Goal: Task Accomplishment & Management: Manage account settings

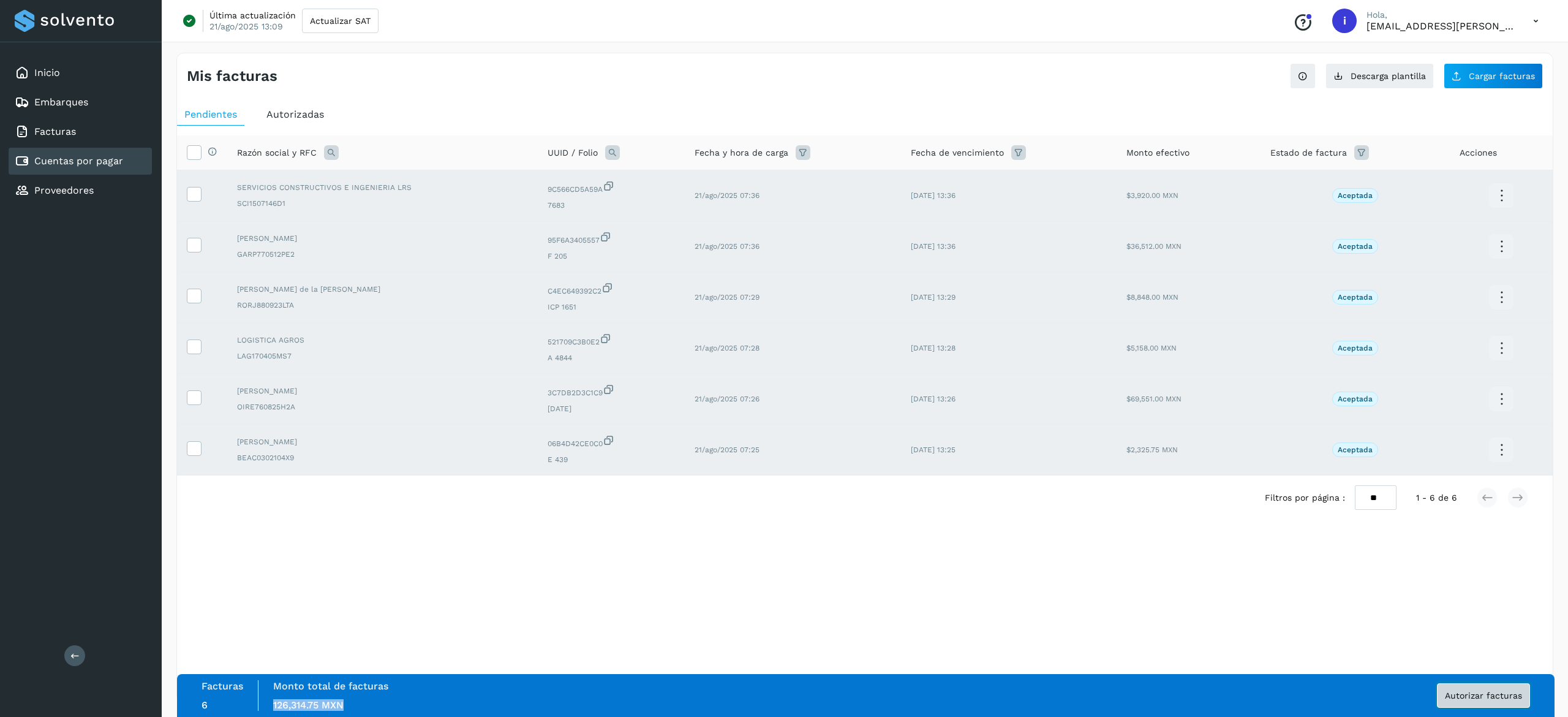
click at [1466, 698] on span "Autorizar facturas" at bounding box center [1483, 695] width 77 height 9
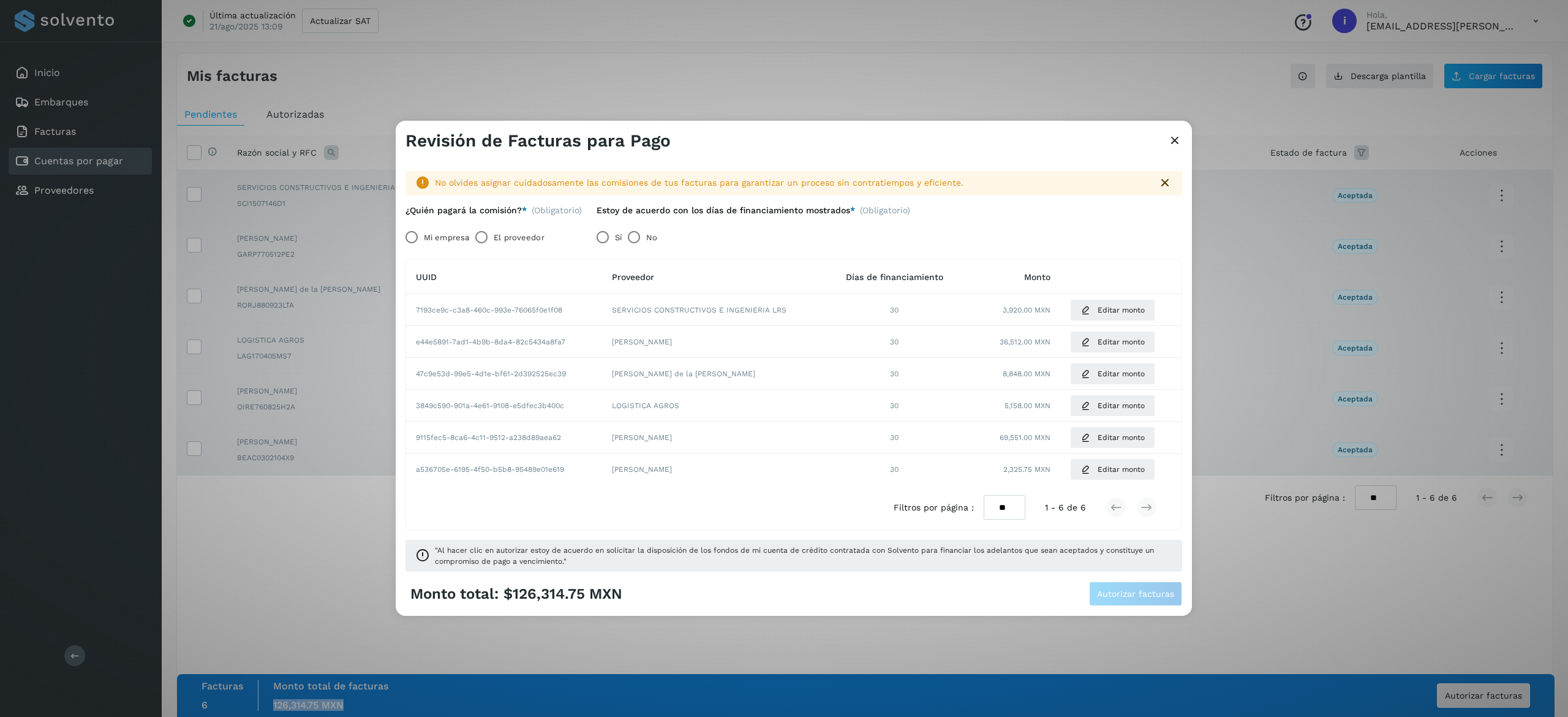
click at [1171, 137] on icon at bounding box center [1174, 141] width 14 height 13
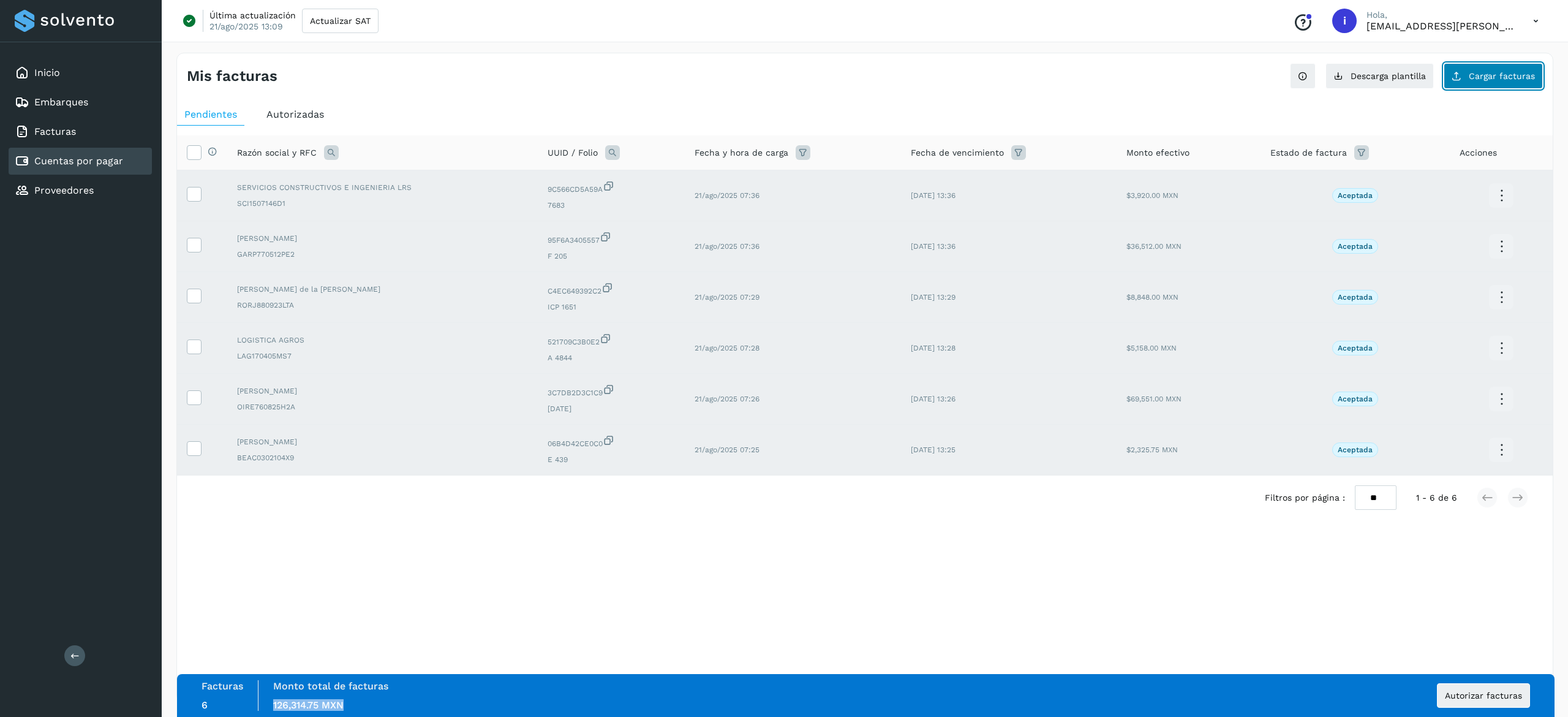
click at [1503, 76] on span "Cargar facturas" at bounding box center [1501, 77] width 66 height 9
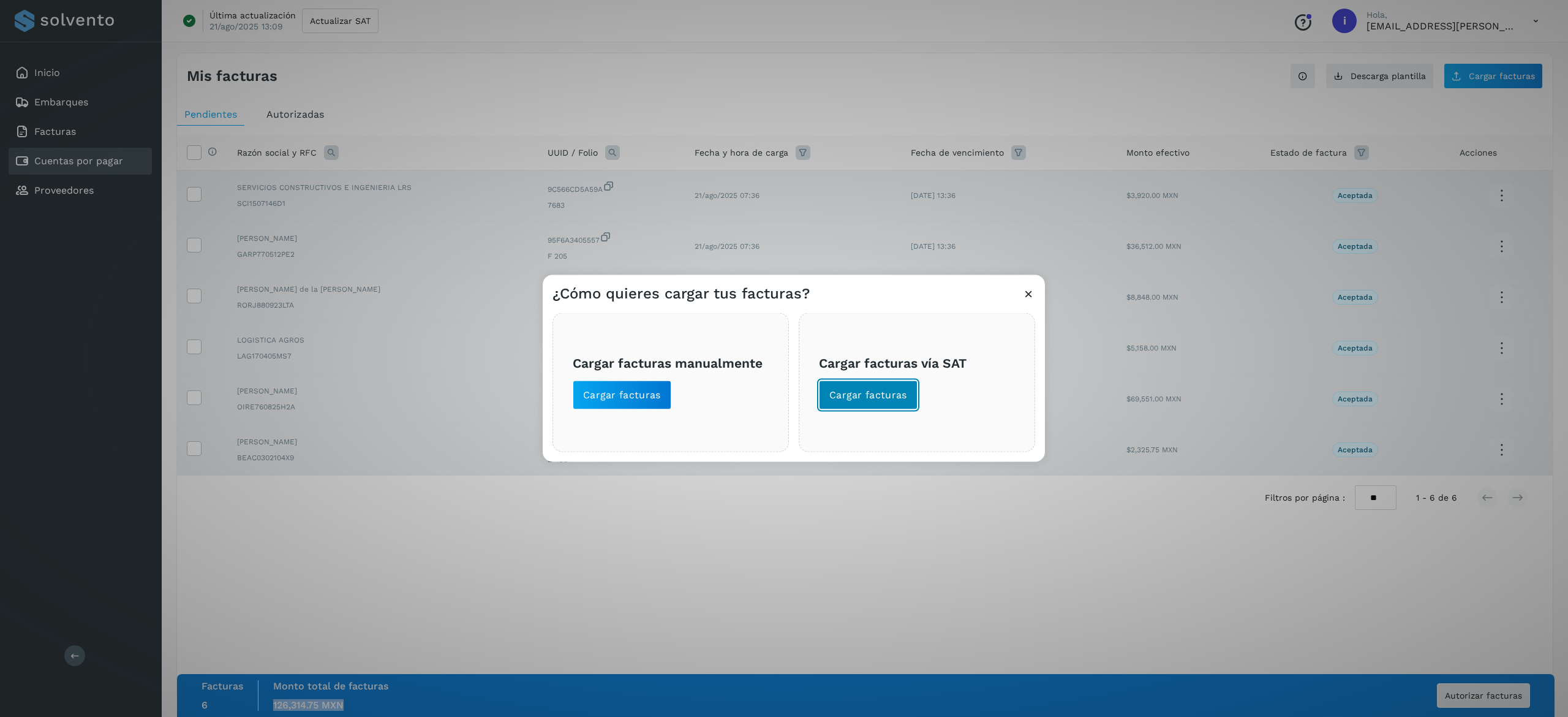
click at [901, 399] on span "Cargar facturas" at bounding box center [868, 395] width 77 height 14
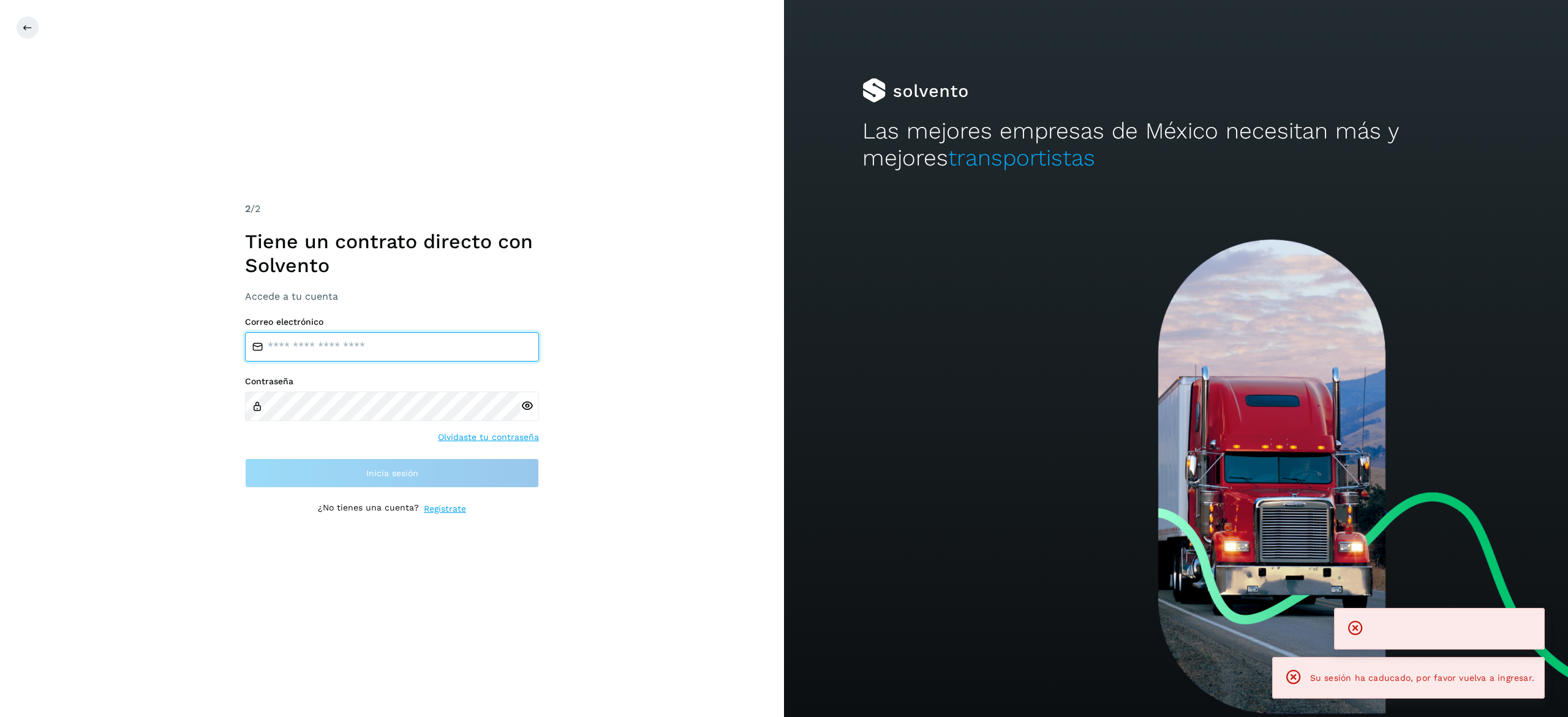
type input "**********"
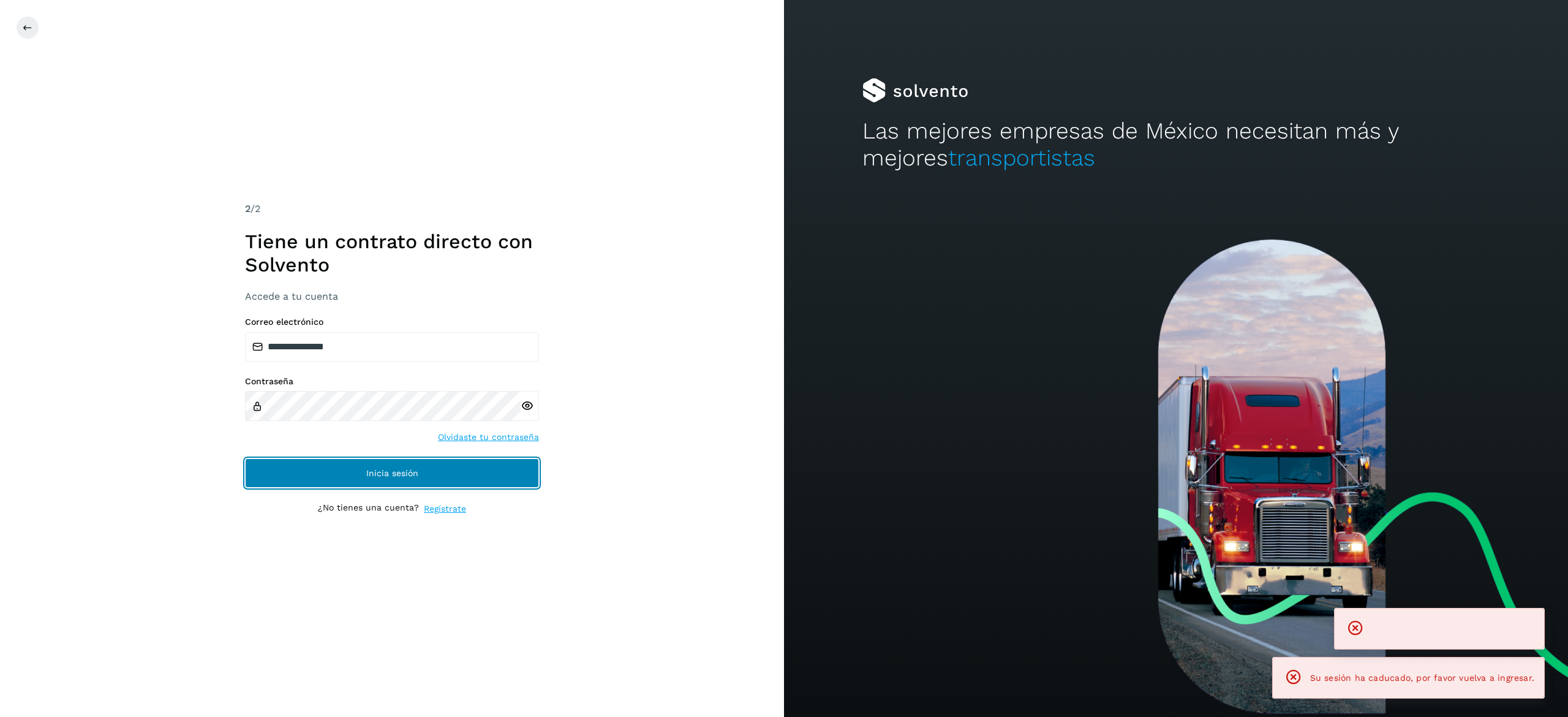
click at [489, 476] on button "Inicia sesión" at bounding box center [392, 473] width 294 height 30
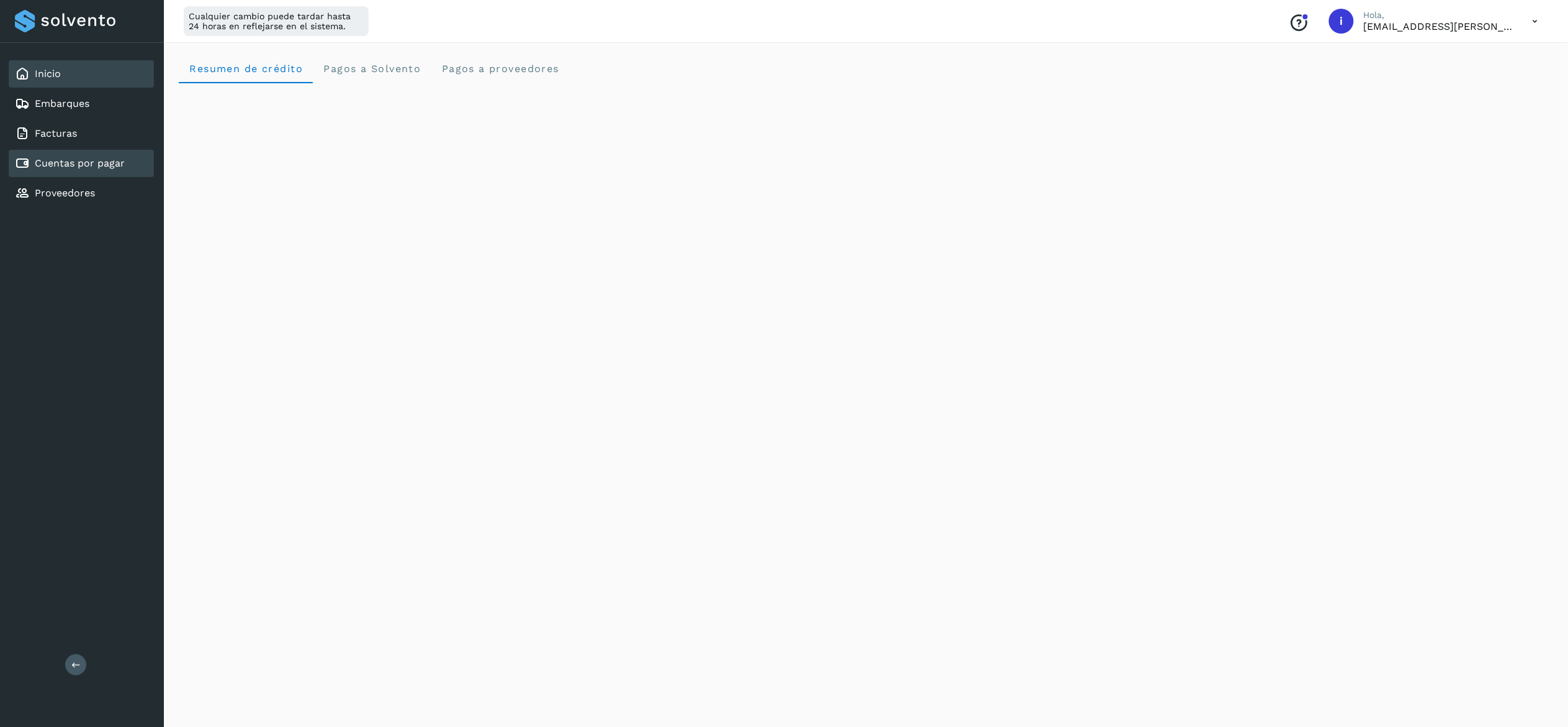
click at [111, 159] on link "Cuentas por pagar" at bounding box center [79, 163] width 90 height 12
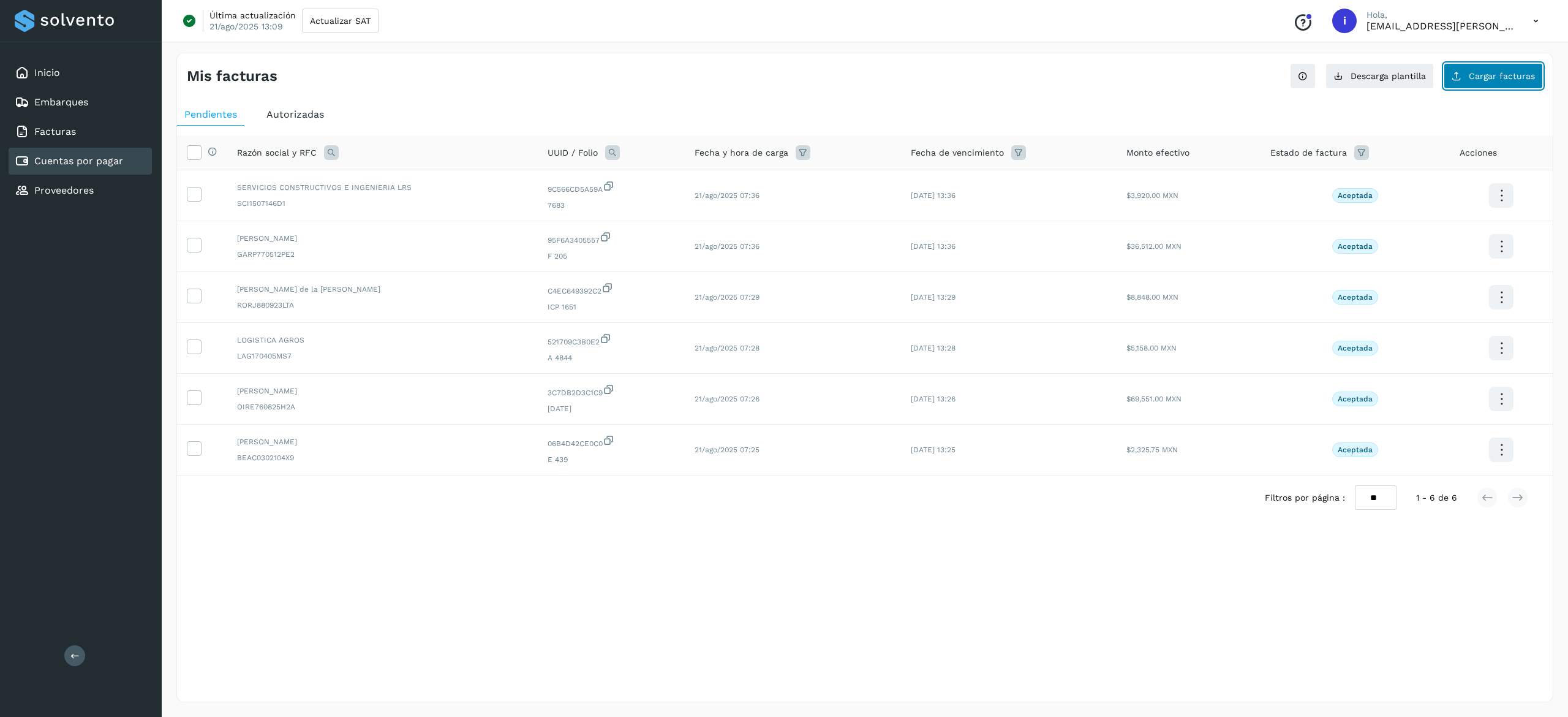
click at [1505, 68] on button "Cargar facturas" at bounding box center [1493, 76] width 99 height 26
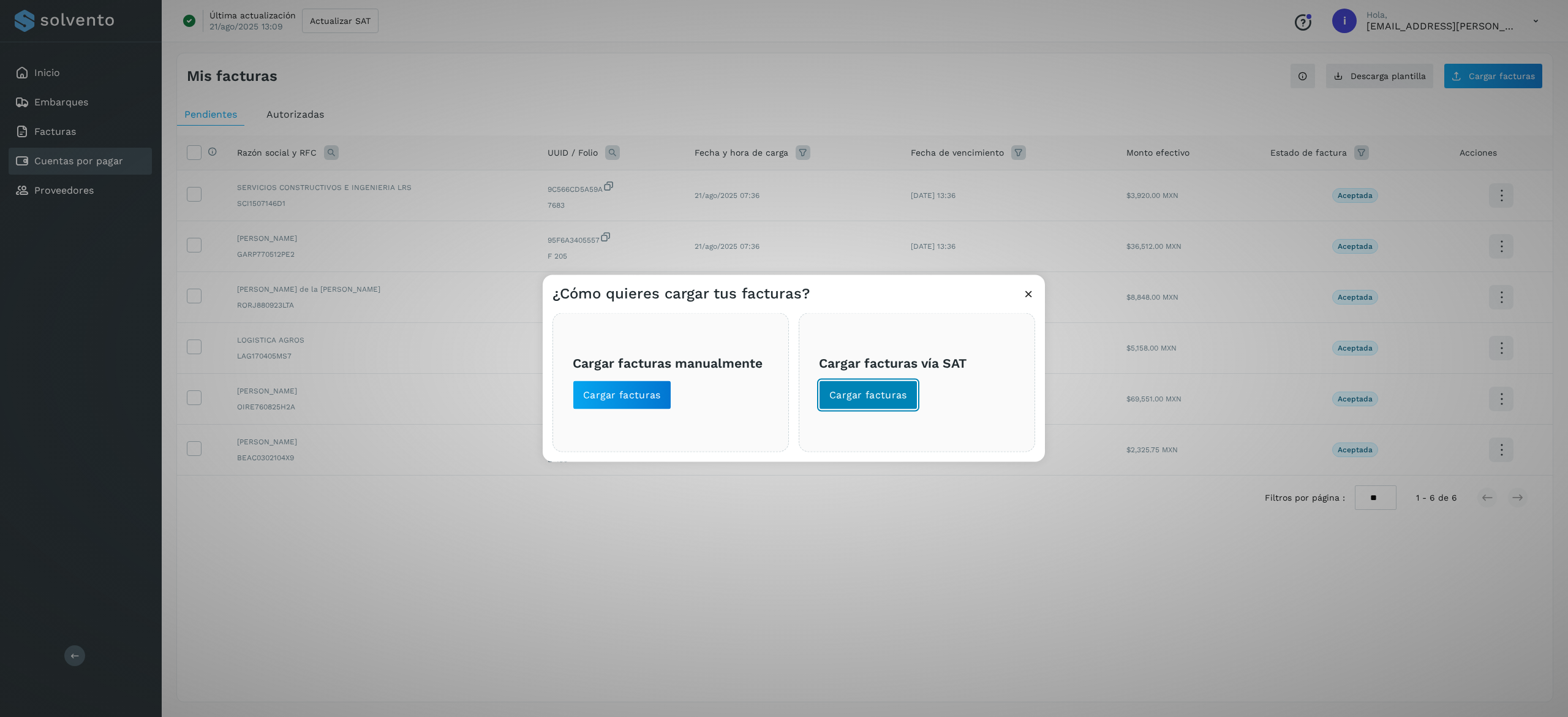
click at [857, 394] on span "Cargar facturas" at bounding box center [868, 395] width 77 height 14
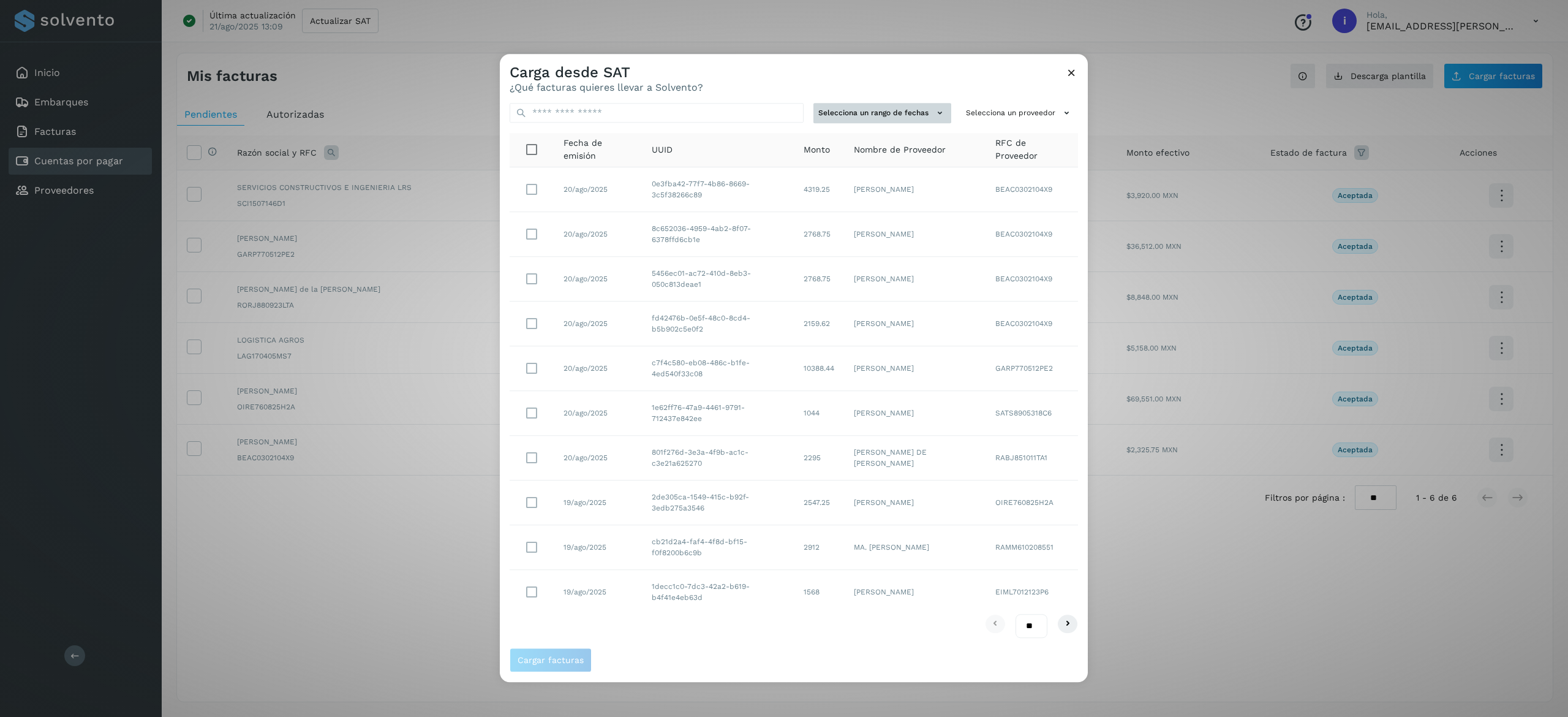
click at [947, 103] on button "Selecciona un rango de fechas" at bounding box center [882, 113] width 138 height 20
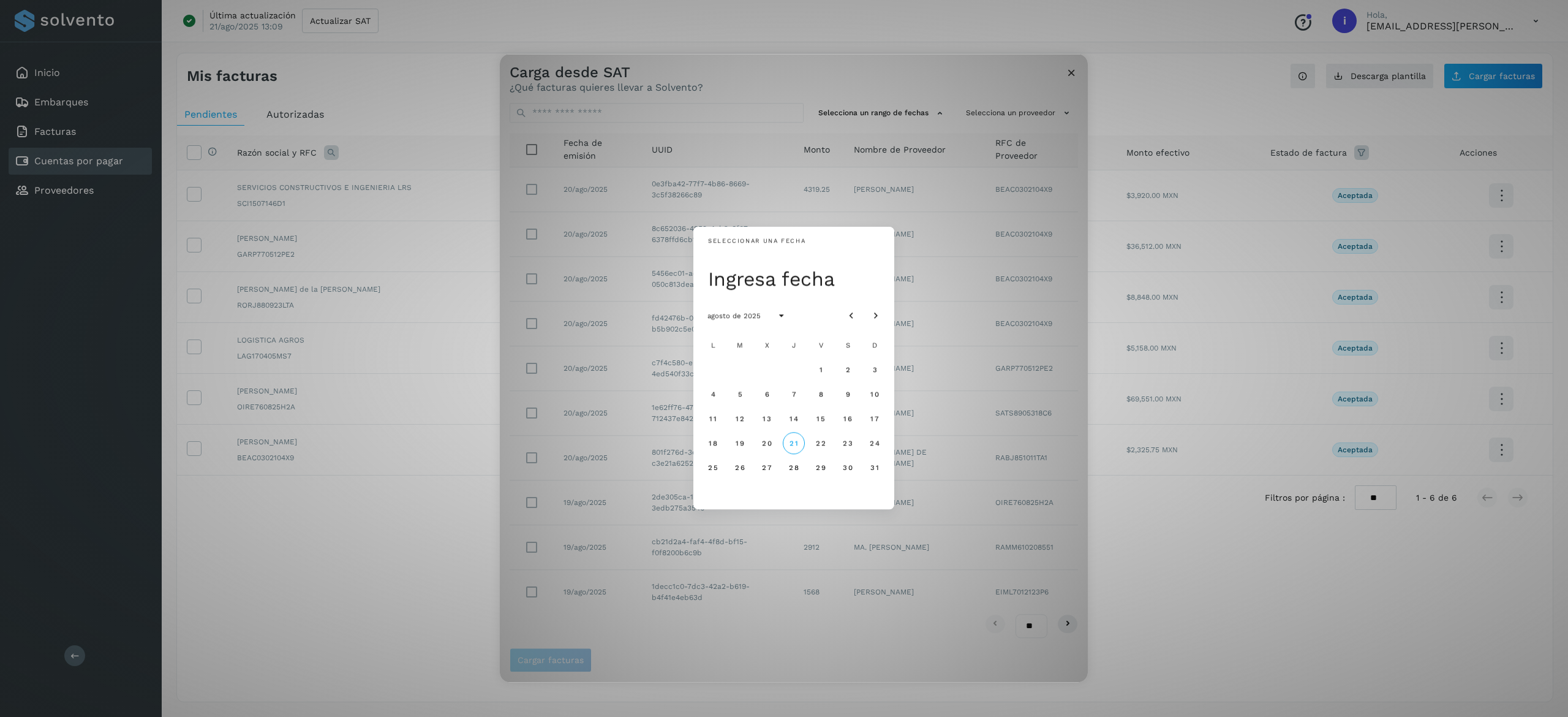
click at [907, 87] on div "Seleccionar una fecha Ingresa fecha agosto de 2025 L M X J V S D 1 2 3 4 5 6 7 …" at bounding box center [793, 368] width 588 height 628
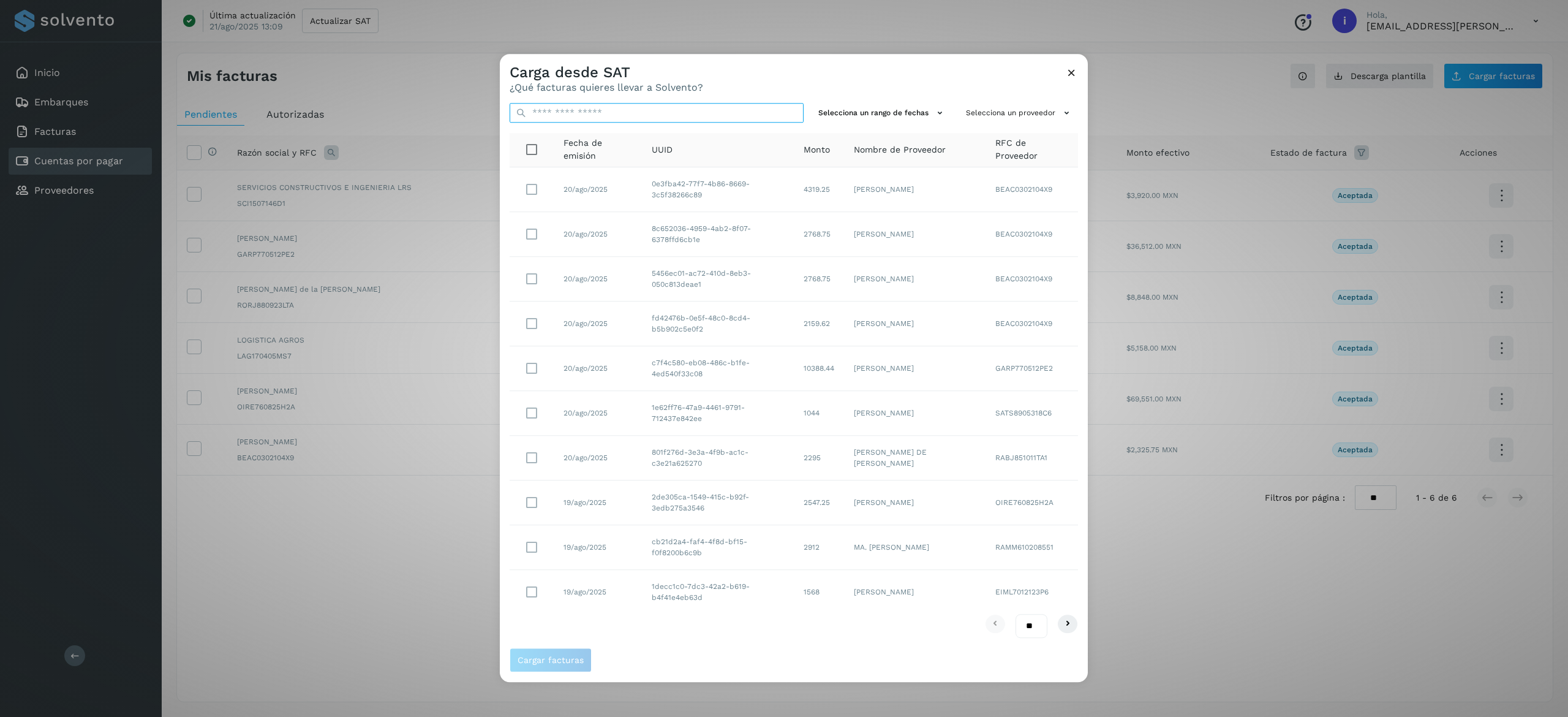
click at [656, 114] on input "text" at bounding box center [657, 113] width 294 height 20
paste input "**********"
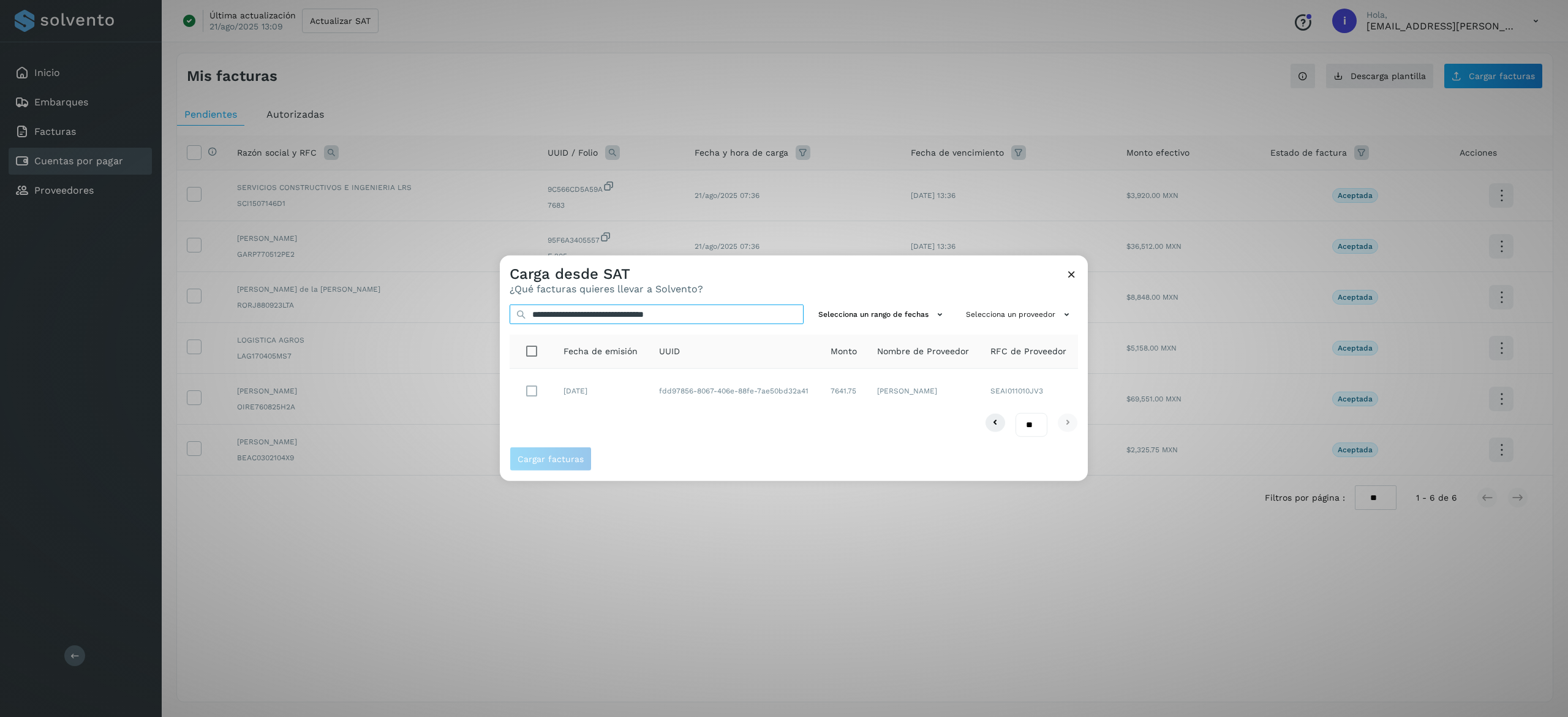
type input "**********"
click at [578, 455] on span "Cargar facturas" at bounding box center [550, 459] width 66 height 9
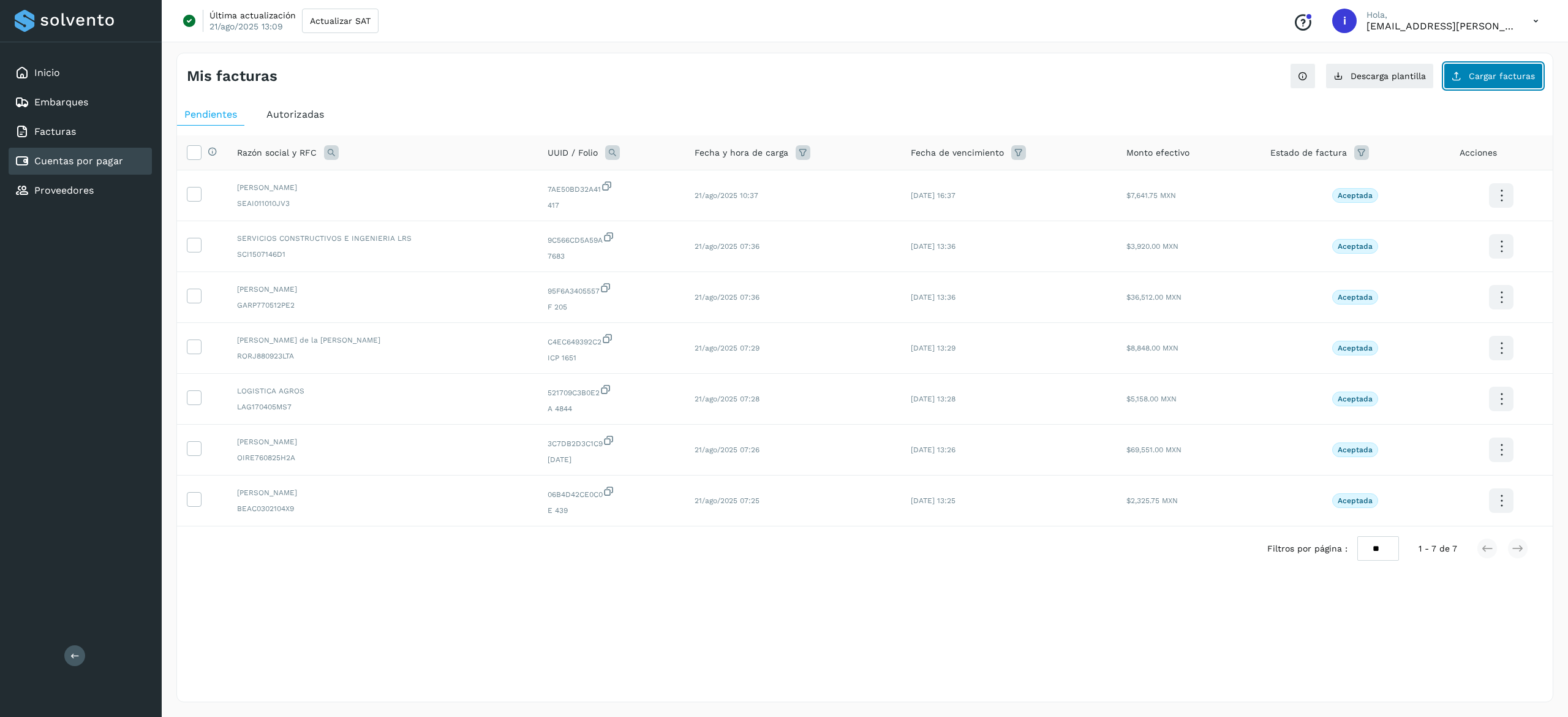
click at [1480, 68] on button "Cargar facturas" at bounding box center [1493, 76] width 99 height 26
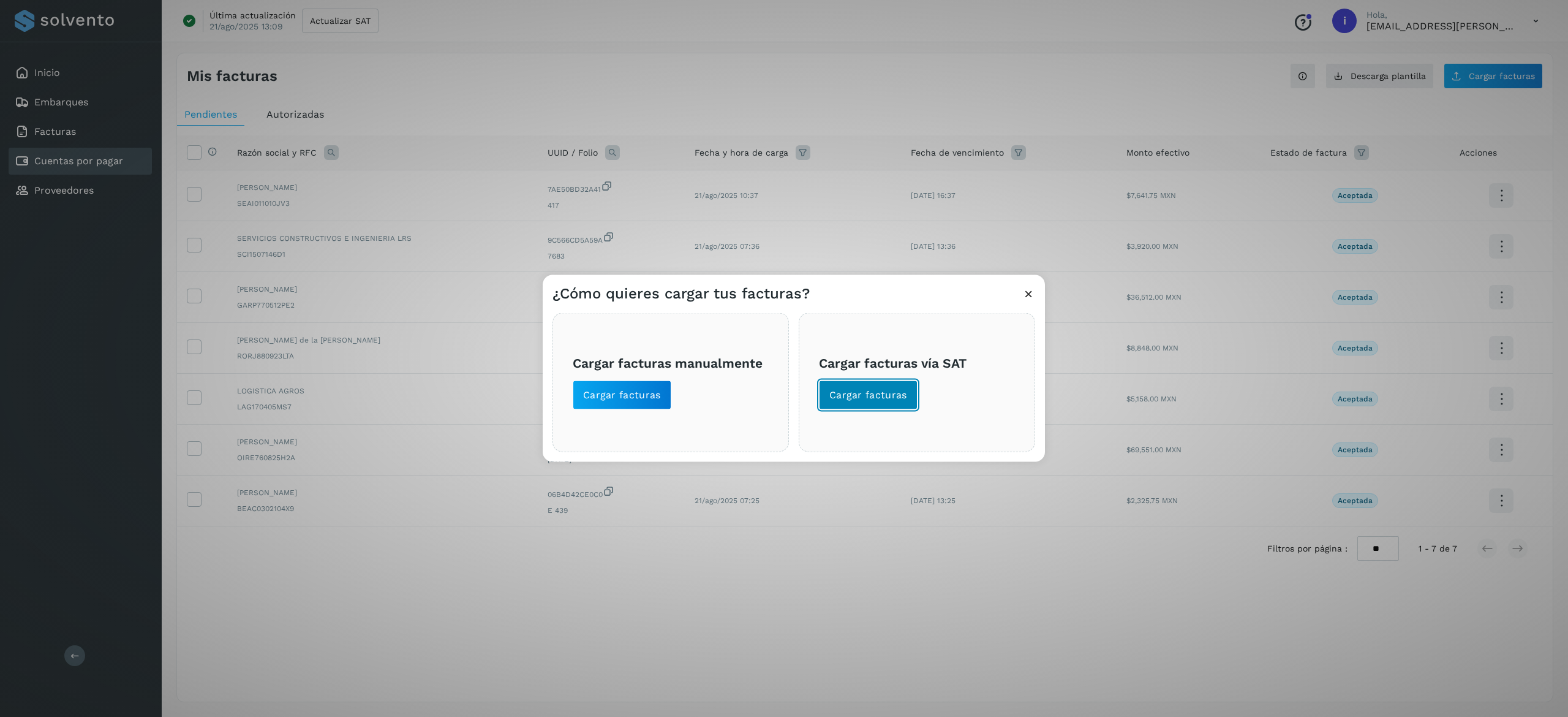
click at [885, 398] on span "Cargar facturas" at bounding box center [868, 395] width 77 height 14
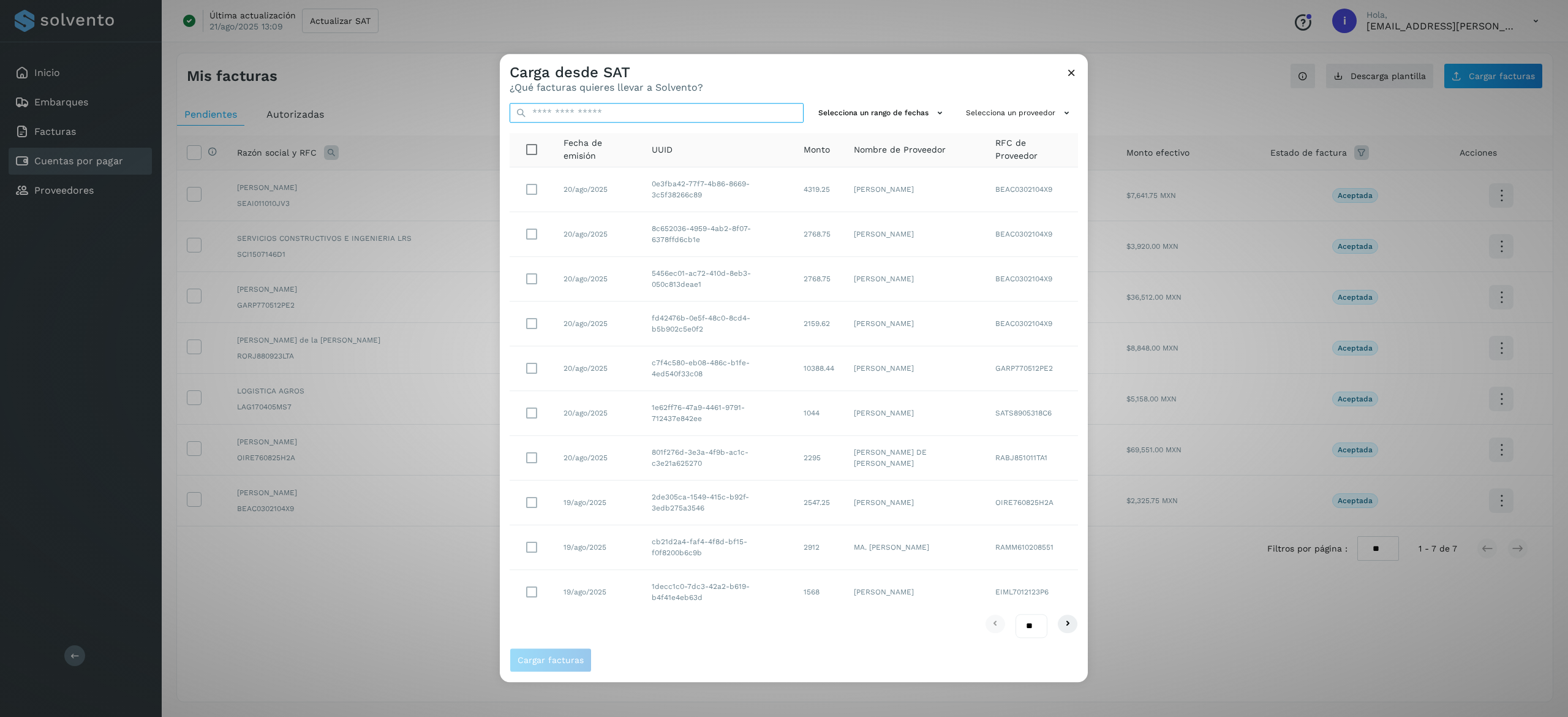
click at [725, 99] on div "Selecciona un rango de fechas Selecciona un proveedor Fecha de emisión UUID Mon…" at bounding box center [793, 370] width 588 height 555
paste input "**********"
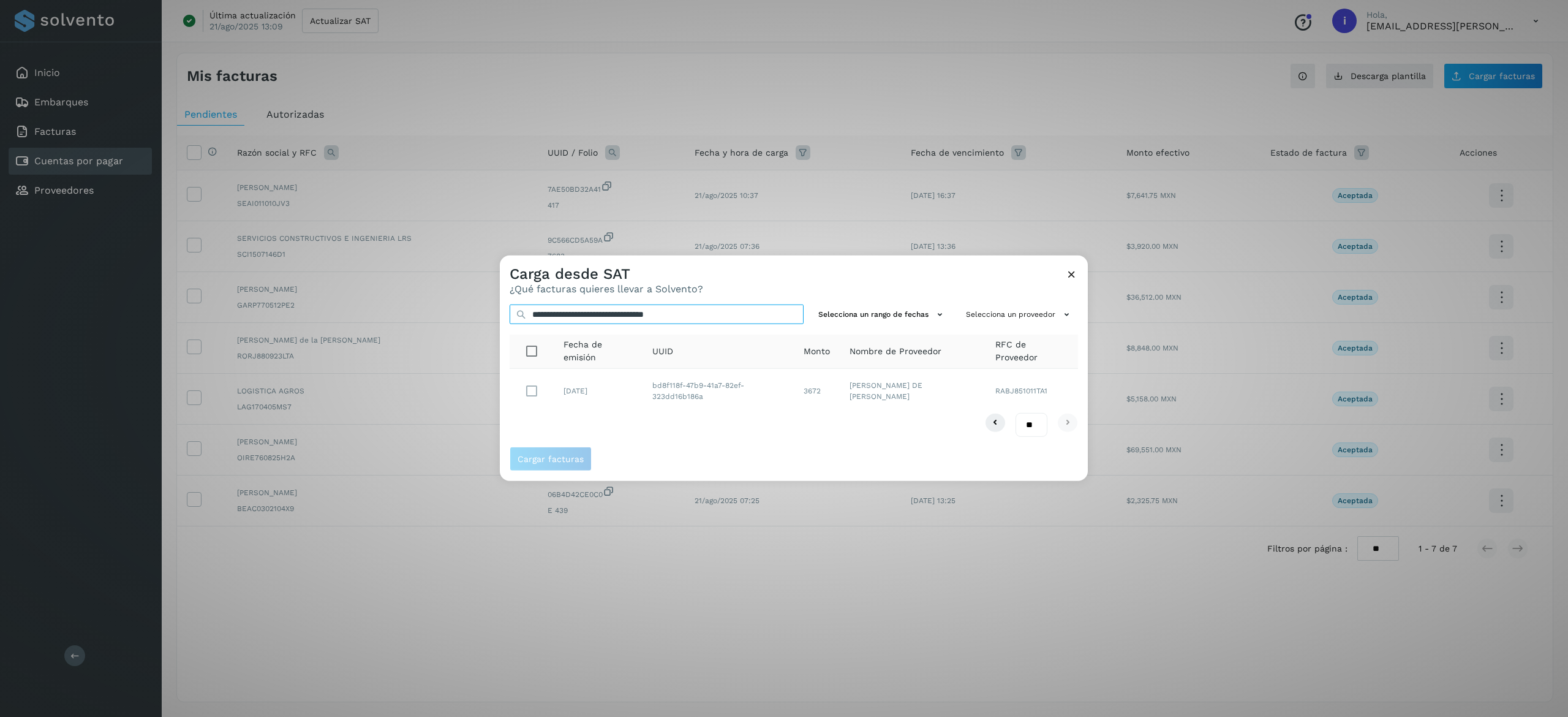
type input "**********"
click at [517, 386] on td at bounding box center [531, 390] width 44 height 44
click at [547, 455] on span "Cargar facturas" at bounding box center [550, 459] width 66 height 9
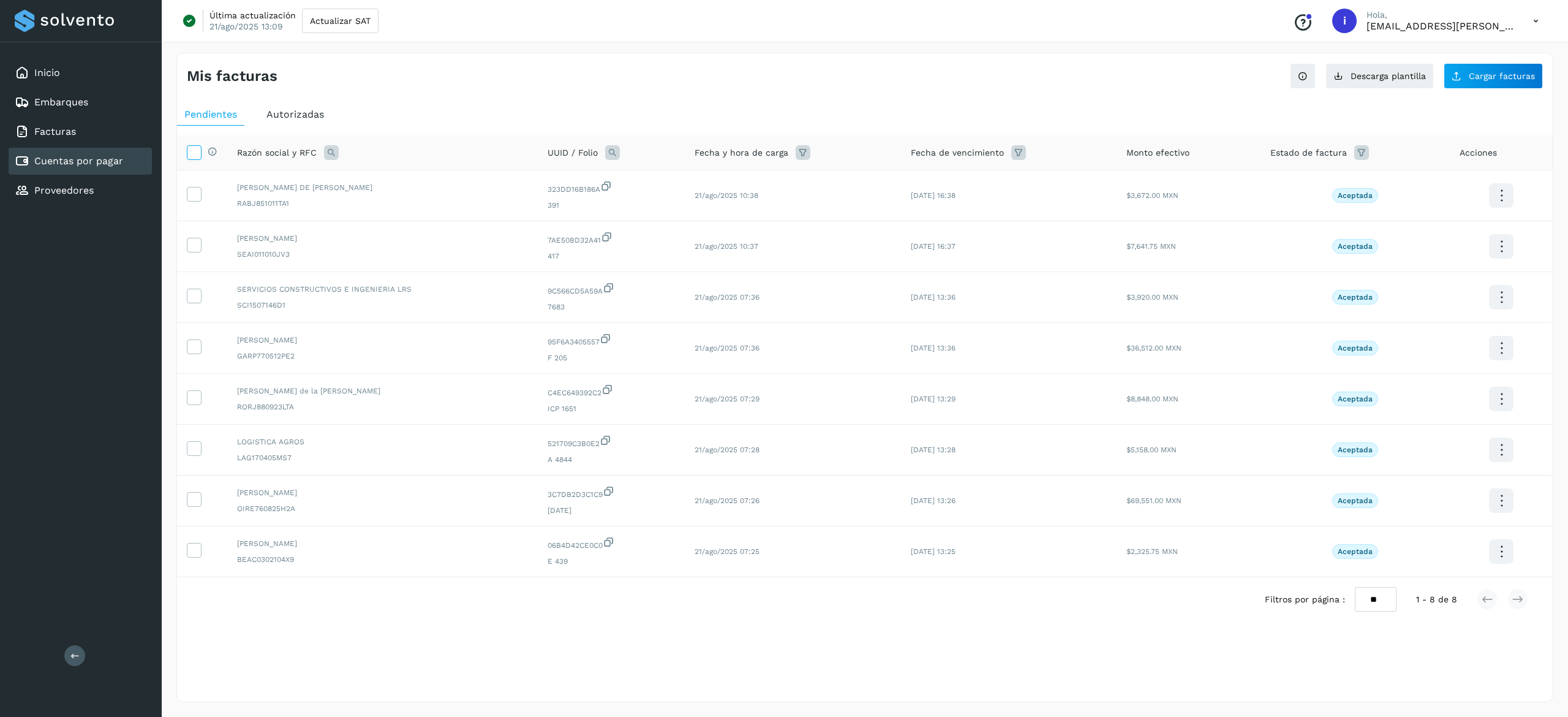
click at [195, 151] on icon at bounding box center [194, 151] width 13 height 13
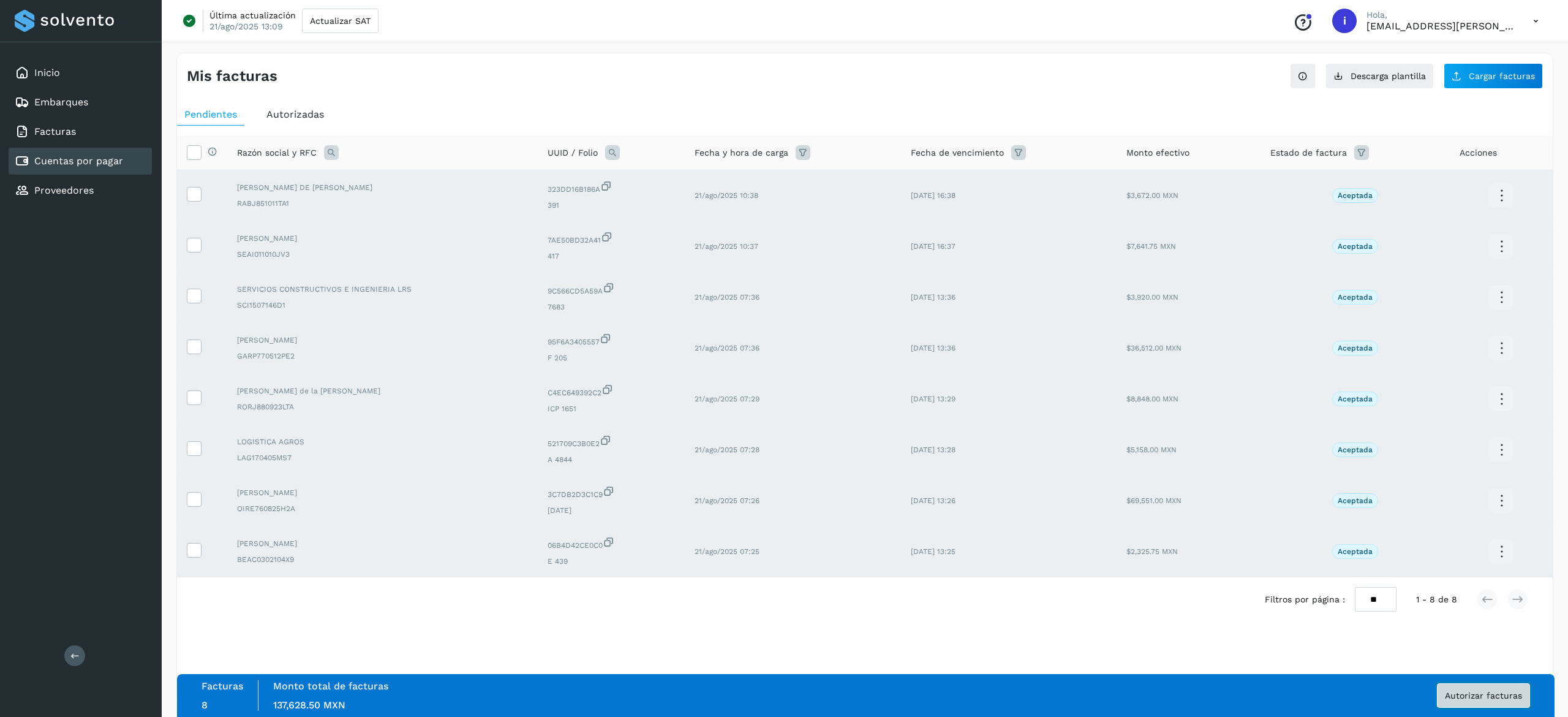
click at [1495, 700] on button "Autorizar facturas" at bounding box center [1483, 694] width 93 height 24
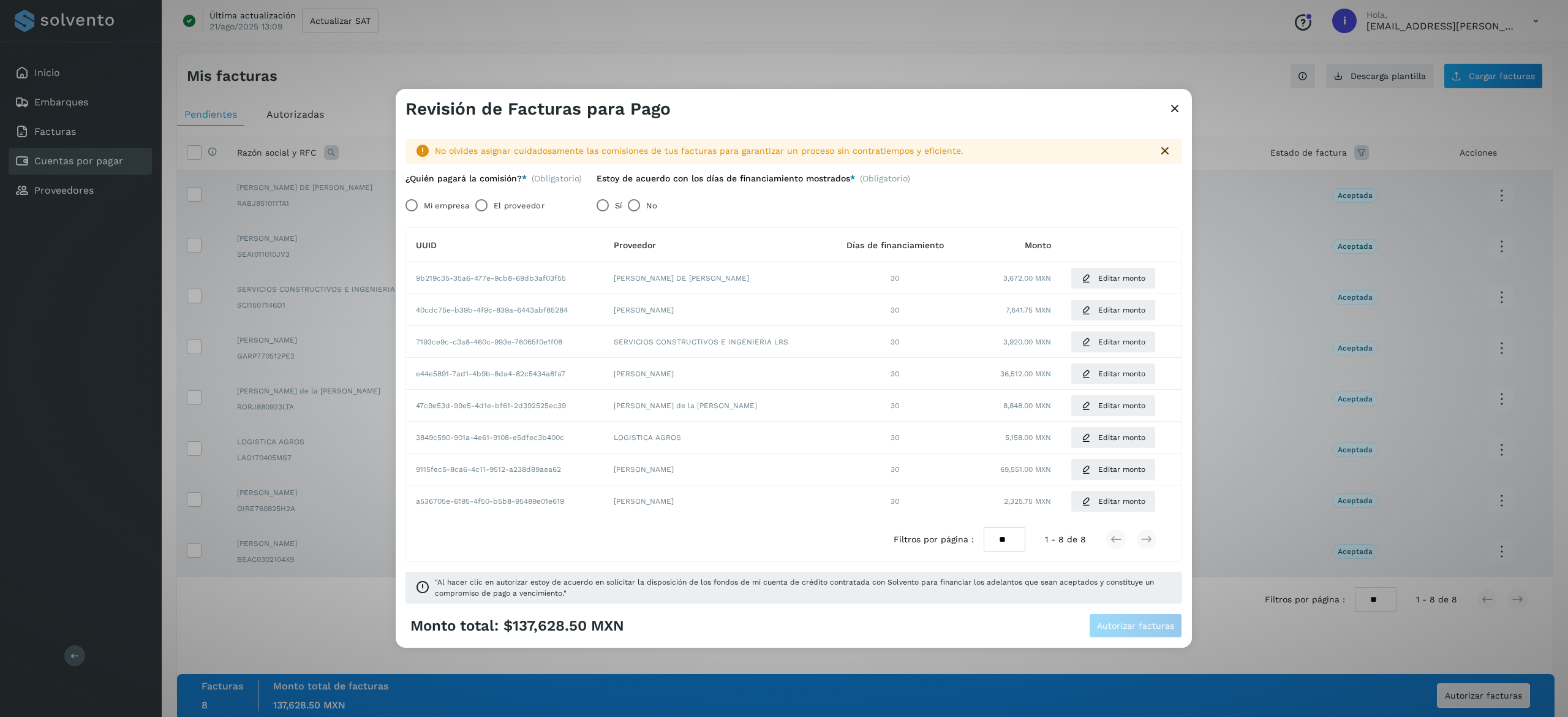
click at [398, 206] on div "Mi empresa El proveedor" at bounding box center [491, 204] width 191 height 24
click at [1101, 283] on span "Editar monto" at bounding box center [1122, 278] width 47 height 11
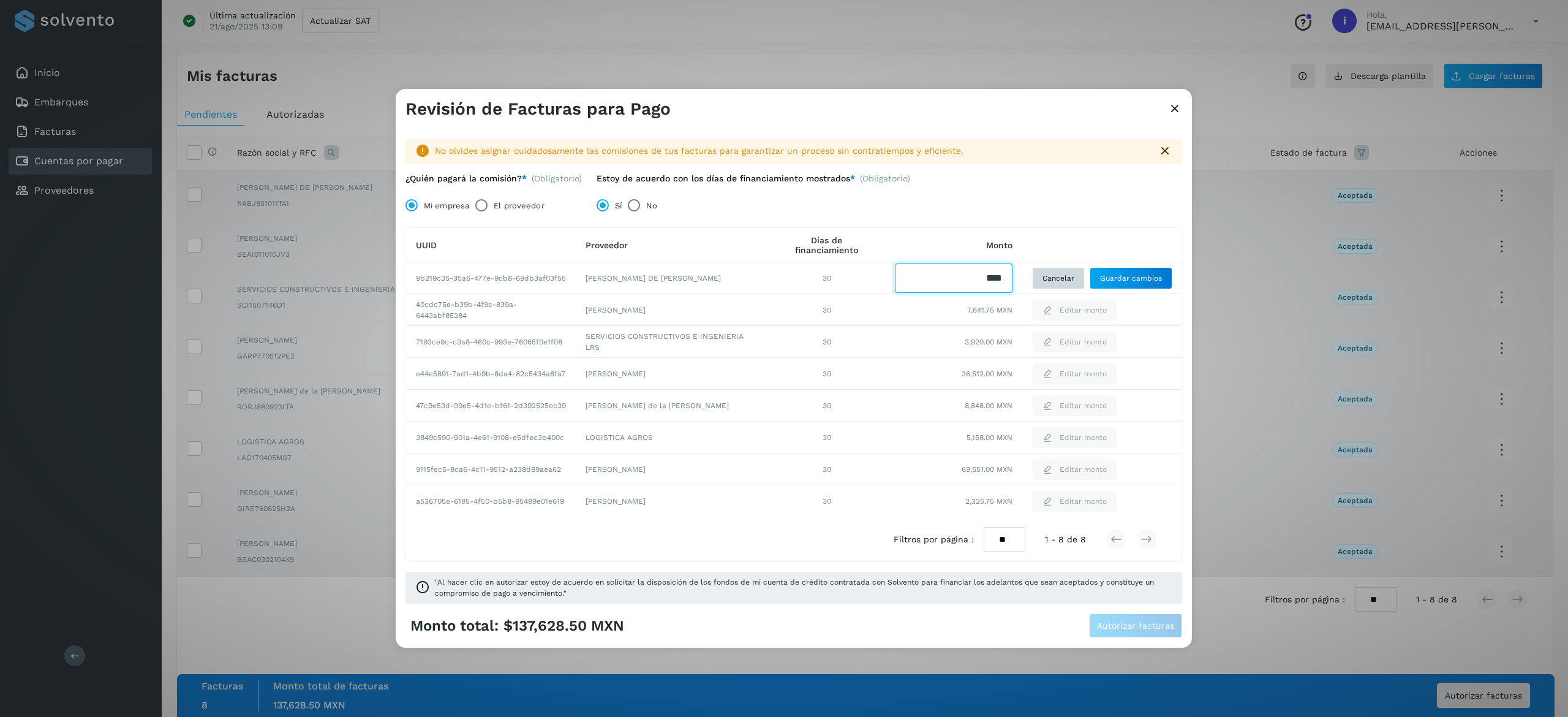
drag, startPoint x: 942, startPoint y: 272, endPoint x: 1058, endPoint y: 284, distance: 116.6
click at [1058, 358] on tr "9b219c35-35a6-477e-9cb8-69db3af03f55 JOSE DE JESUS RAIGOSA BONILLA 30 Cancelar …" at bounding box center [793, 373] width 775 height 32
click at [1004, 282] on input "Facturas" at bounding box center [954, 277] width 118 height 30
drag, startPoint x: 1004, startPoint y: 282, endPoint x: 953, endPoint y: 277, distance: 51.2
click at [953, 277] on input "Facturas" at bounding box center [954, 277] width 118 height 30
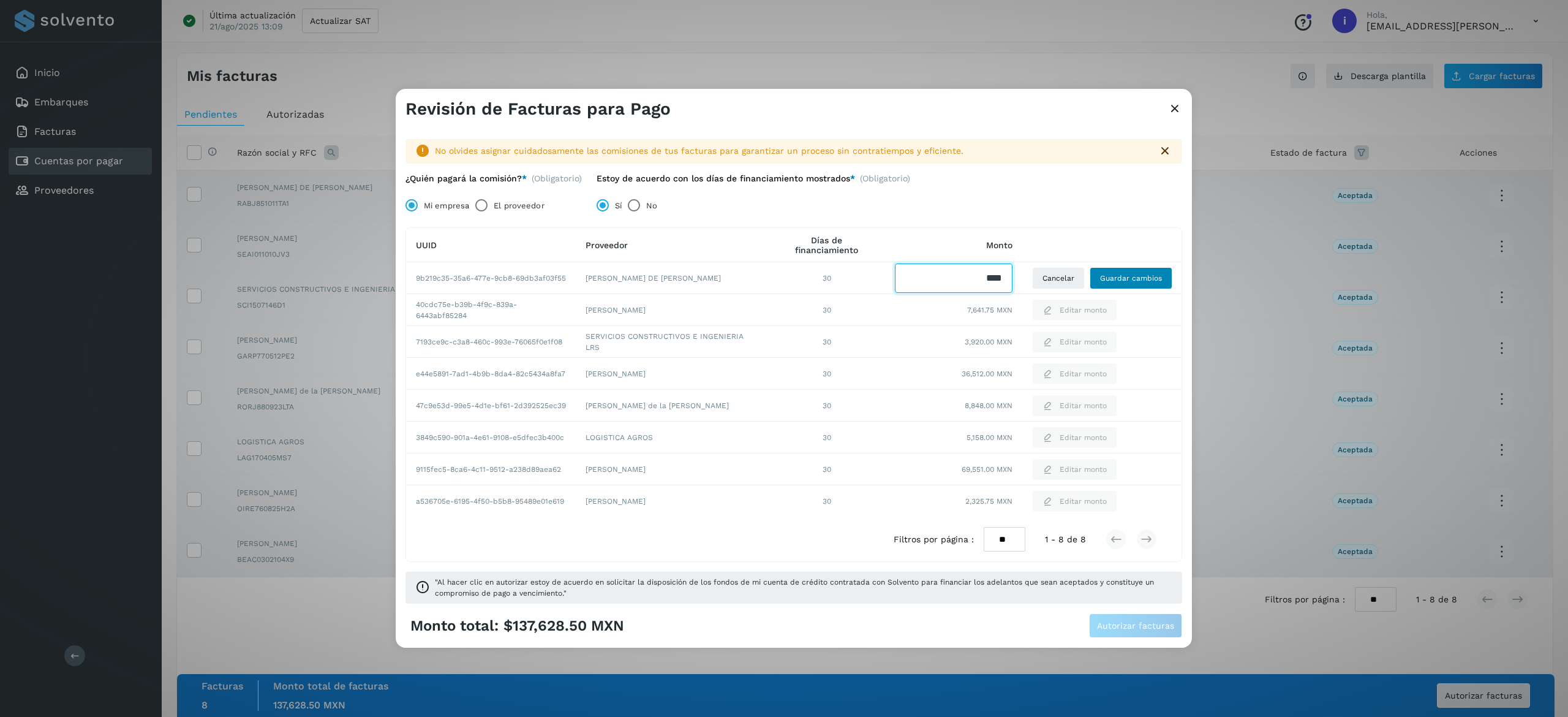
type input "****"
click at [1129, 278] on span "Guardar cambios" at bounding box center [1131, 278] width 62 height 11
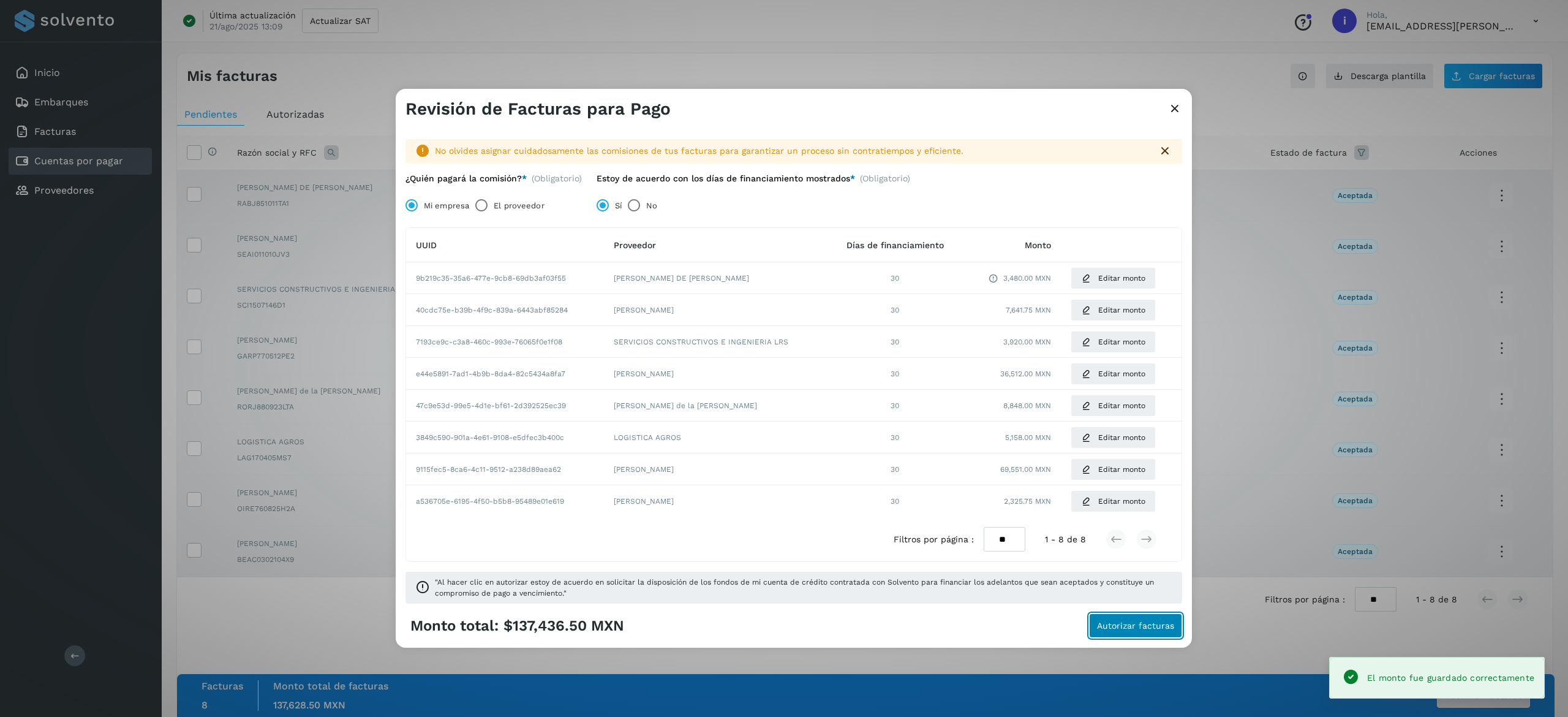
click at [1133, 624] on span "Autorizar facturas" at bounding box center [1136, 626] width 77 height 9
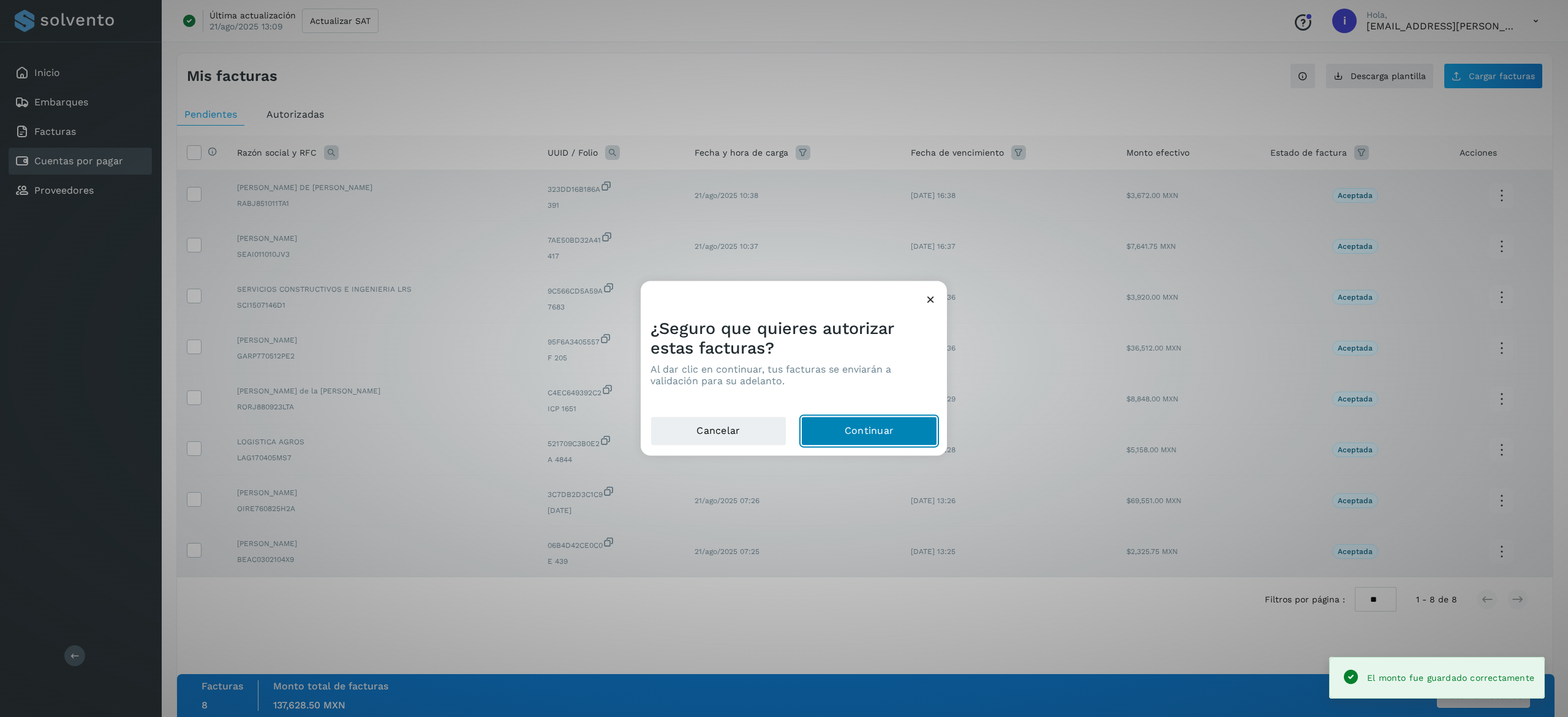
click at [880, 433] on button "Continuar" at bounding box center [869, 431] width 136 height 30
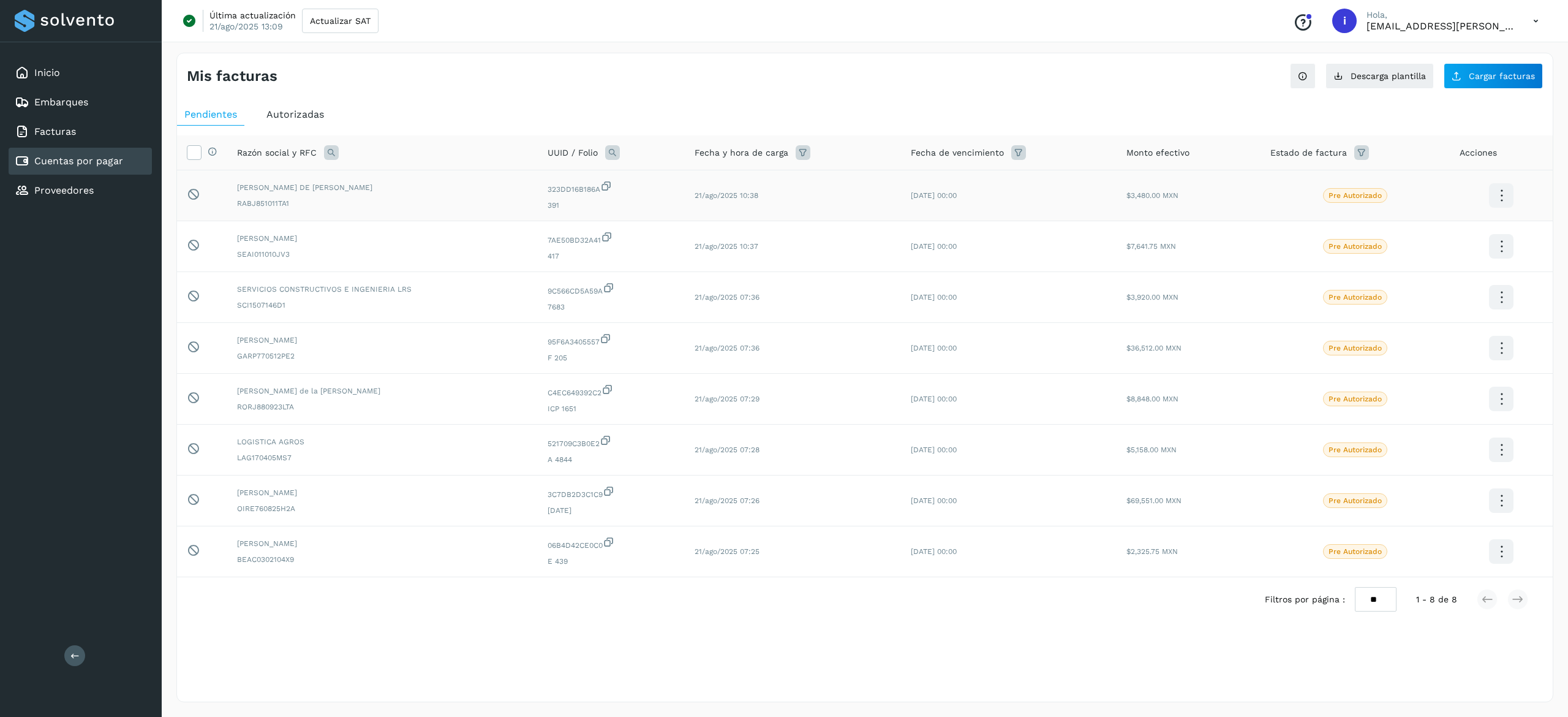
drag, startPoint x: 1179, startPoint y: 215, endPoint x: 1104, endPoint y: 201, distance: 76.3
click at [1104, 222] on tr "Pendiente de autorización final por el usuario autorizador. [PERSON_NAME] DE [P…" at bounding box center [866, 247] width 1376 height 50
click at [1104, 198] on td "[DATE] 00:00" at bounding box center [1008, 195] width 215 height 50
drag, startPoint x: 1110, startPoint y: 198, endPoint x: 1208, endPoint y: 570, distance: 384.7
click at [1208, 570] on tbody "Pendiente de autorización final por el usuario autorizador. [PERSON_NAME] DE [P…" at bounding box center [866, 374] width 1376 height 407
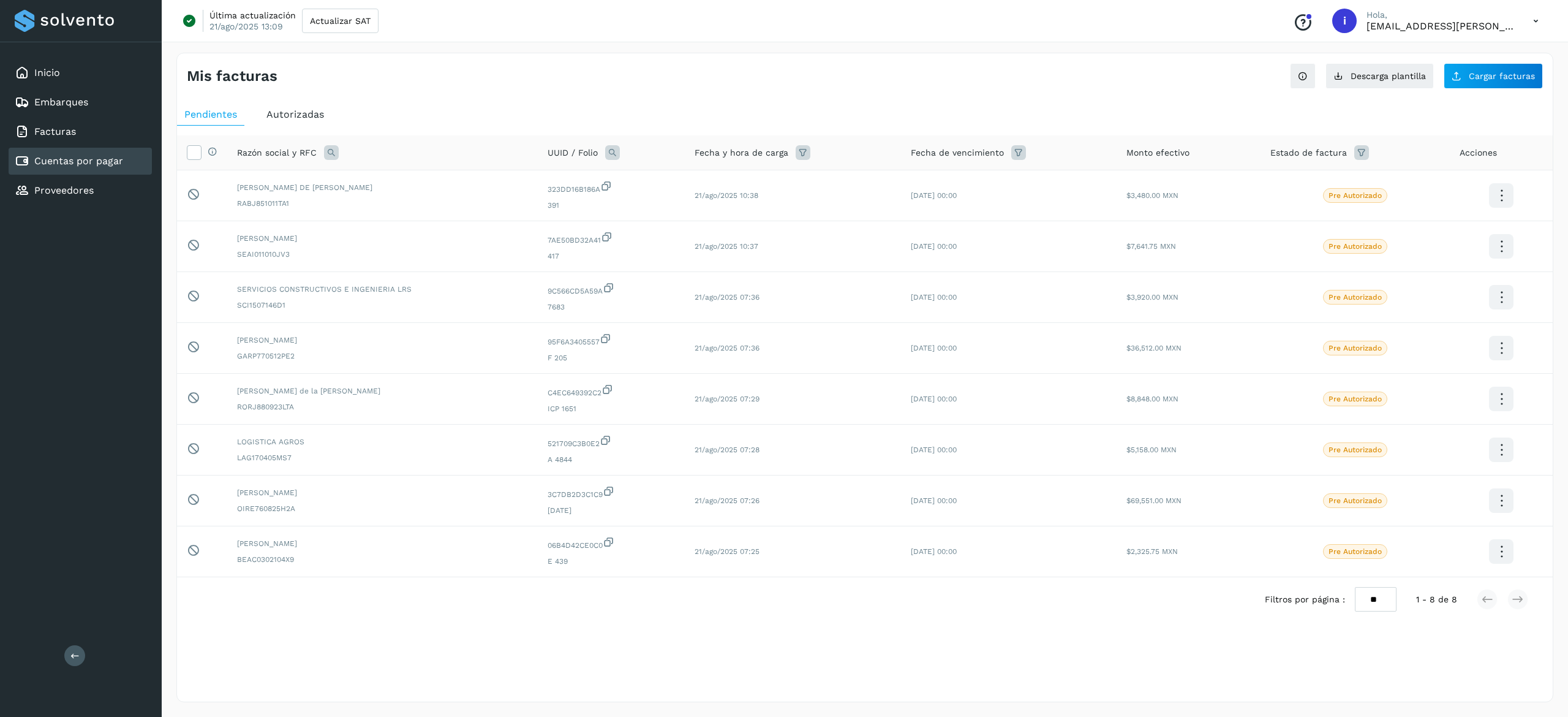
copy tbody "$2,555.26 LOR Ips Dolorsitam Consectet ad elitseddoeiu tempo inc ut laboree dol…"
click at [1249, 49] on div "Mis facturas Ver instrucciones para cargar Facturas Descarga plantilla Cargar f…" at bounding box center [866, 377] width 1407 height 679
